Goal: Register for event/course

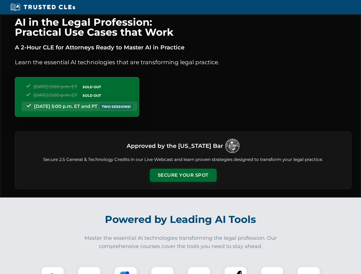
click at [183, 175] on button "Secure Your Spot" at bounding box center [183, 175] width 67 height 13
click at [53, 271] on img at bounding box center [52, 278] width 17 height 17
